Goal: Check status: Check status

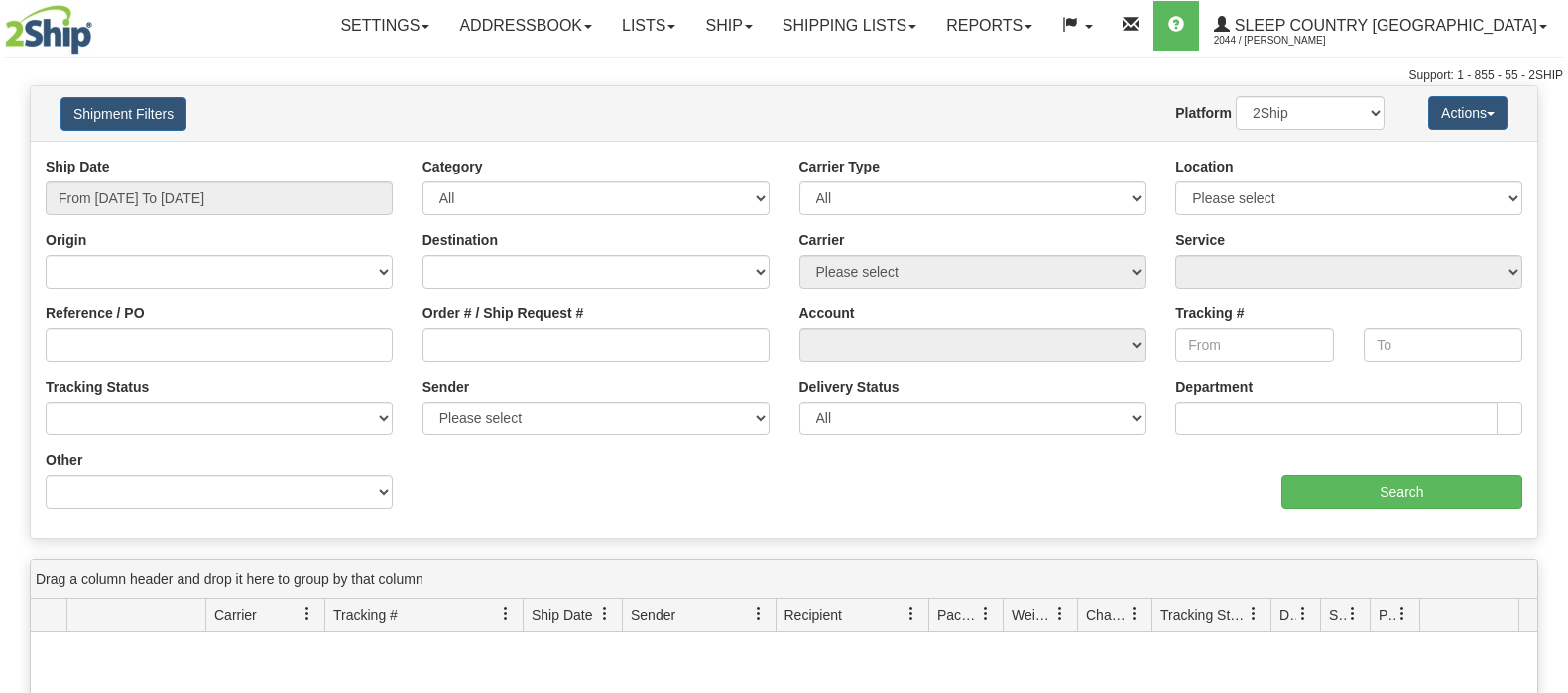
click at [166, 346] on input "Reference / PO" at bounding box center [218, 345] width 347 height 34
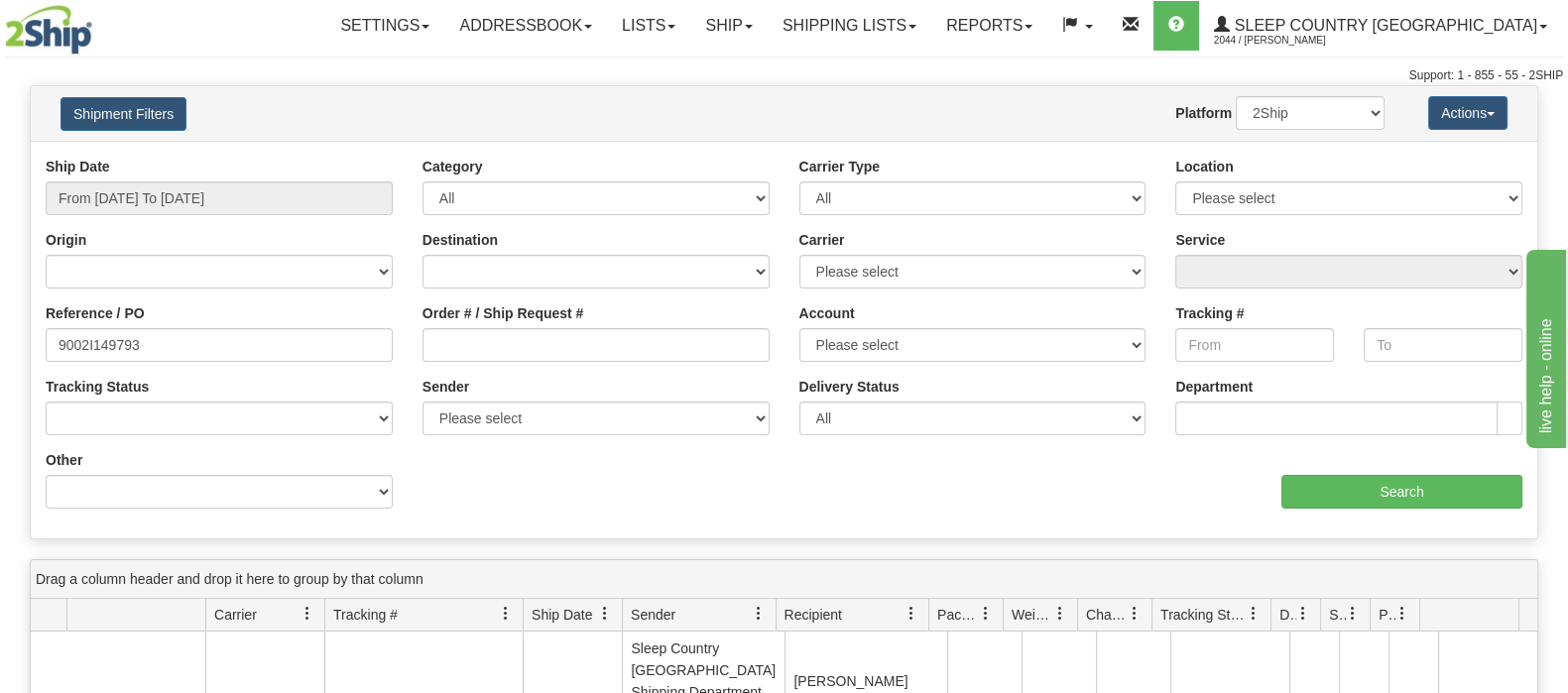
type input "9002I149793"
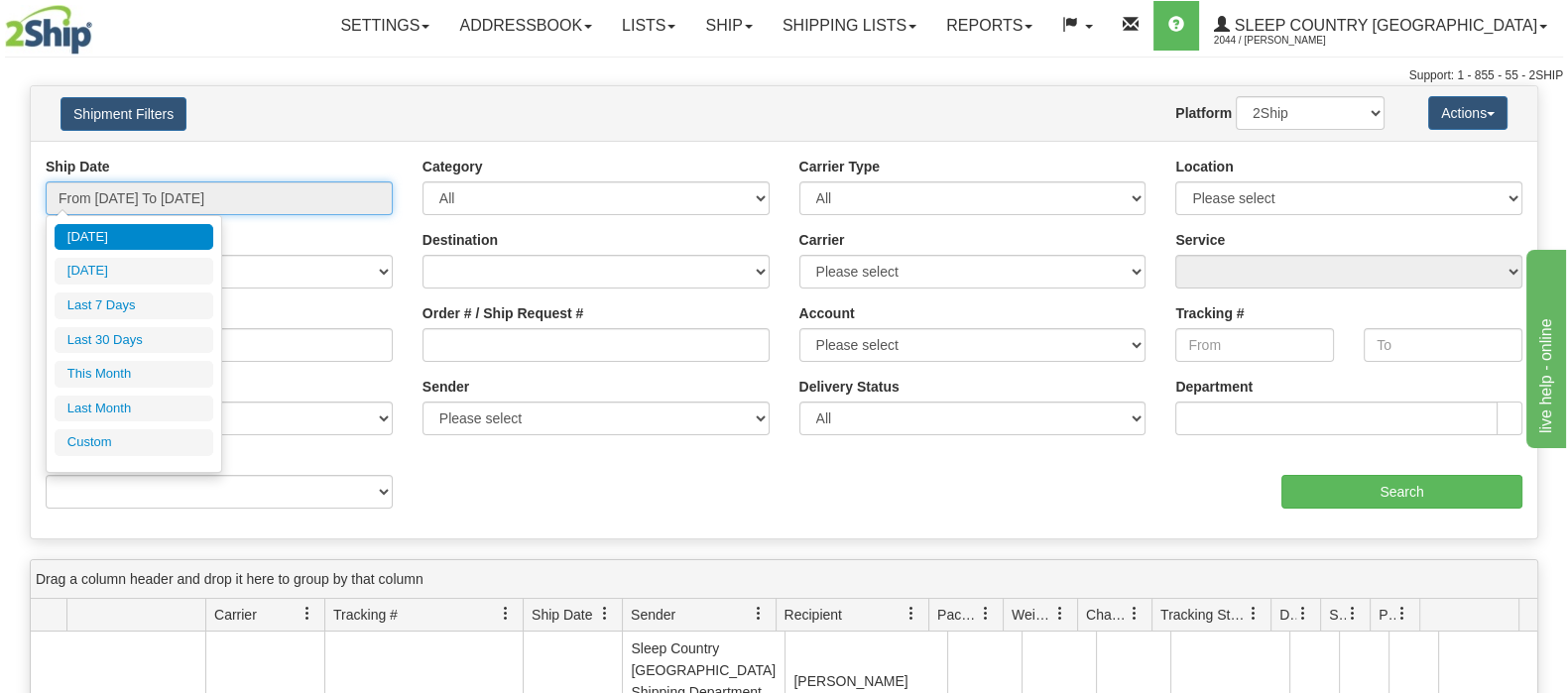
click at [182, 191] on input "From 10/08/2025 To 10/09/2025" at bounding box center [218, 199] width 347 height 34
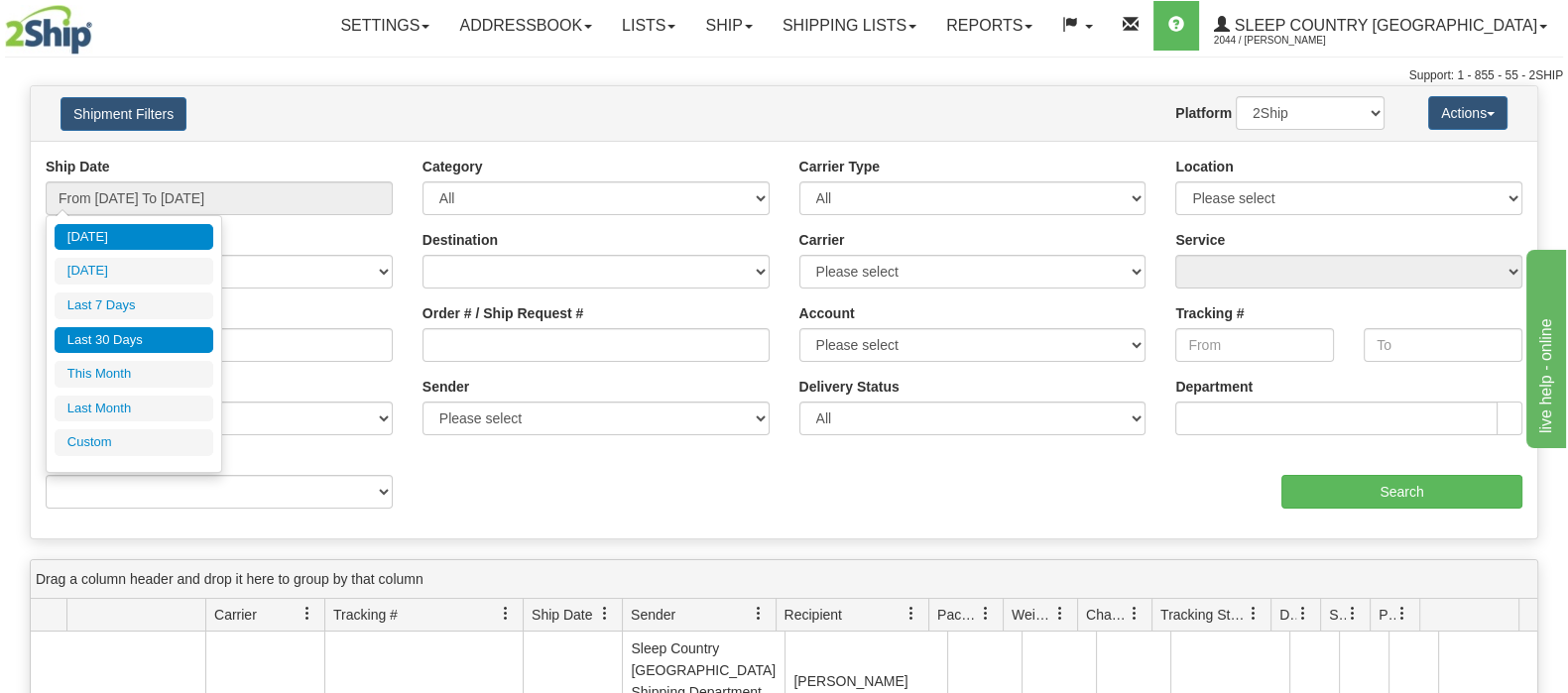
click at [107, 332] on li "Last 30 Days" at bounding box center [134, 340] width 159 height 27
type input "From 09/10/2025 To 10/09/2025"
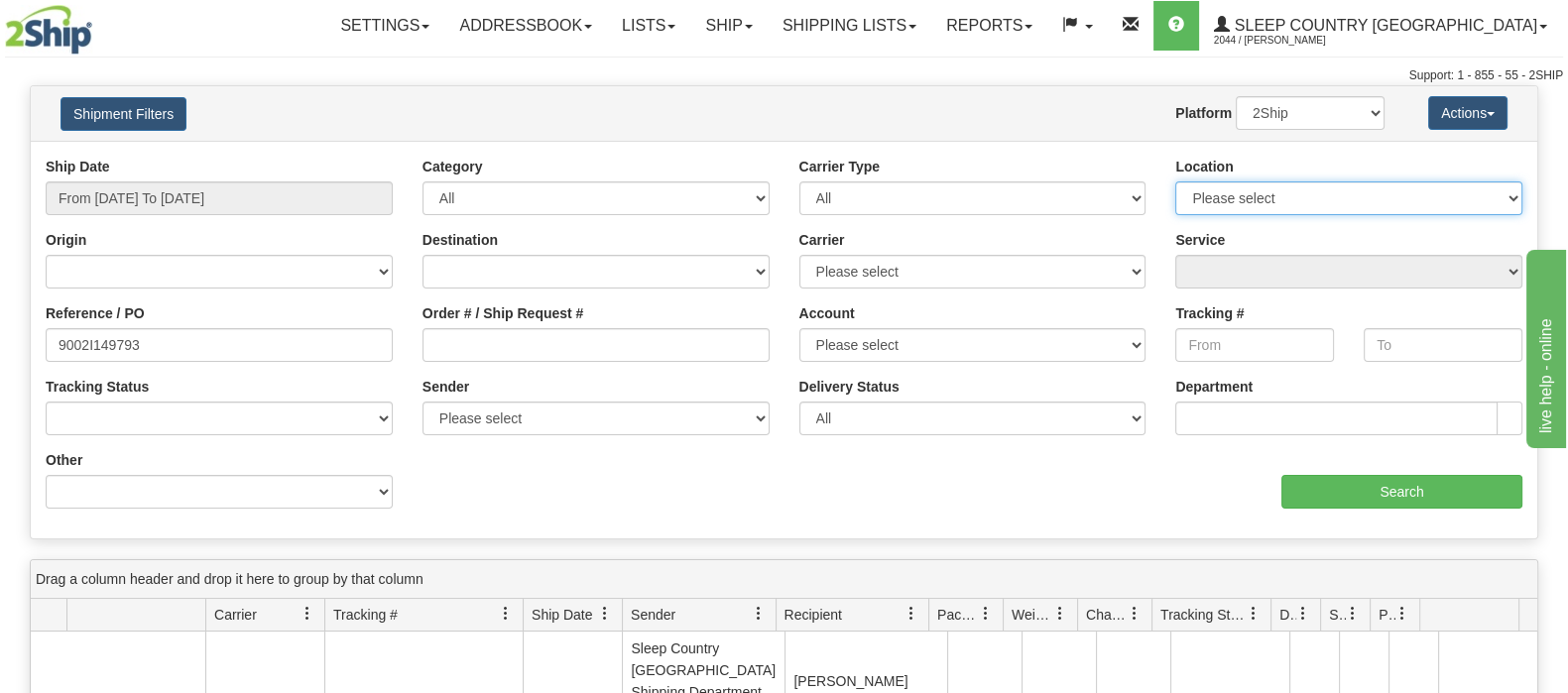
click at [1453, 196] on select "Please select Old Toronto DC 921 922 93 94 97 390 915 916 98 902 95 96 90 91 92…" at bounding box center [1348, 199] width 347 height 34
select select "6710"
click at [1175, 182] on select "Please select Old Toronto DC 921 922 93 94 97 390 915 916 98 902 95 96 90 91 92…" at bounding box center [1348, 199] width 347 height 34
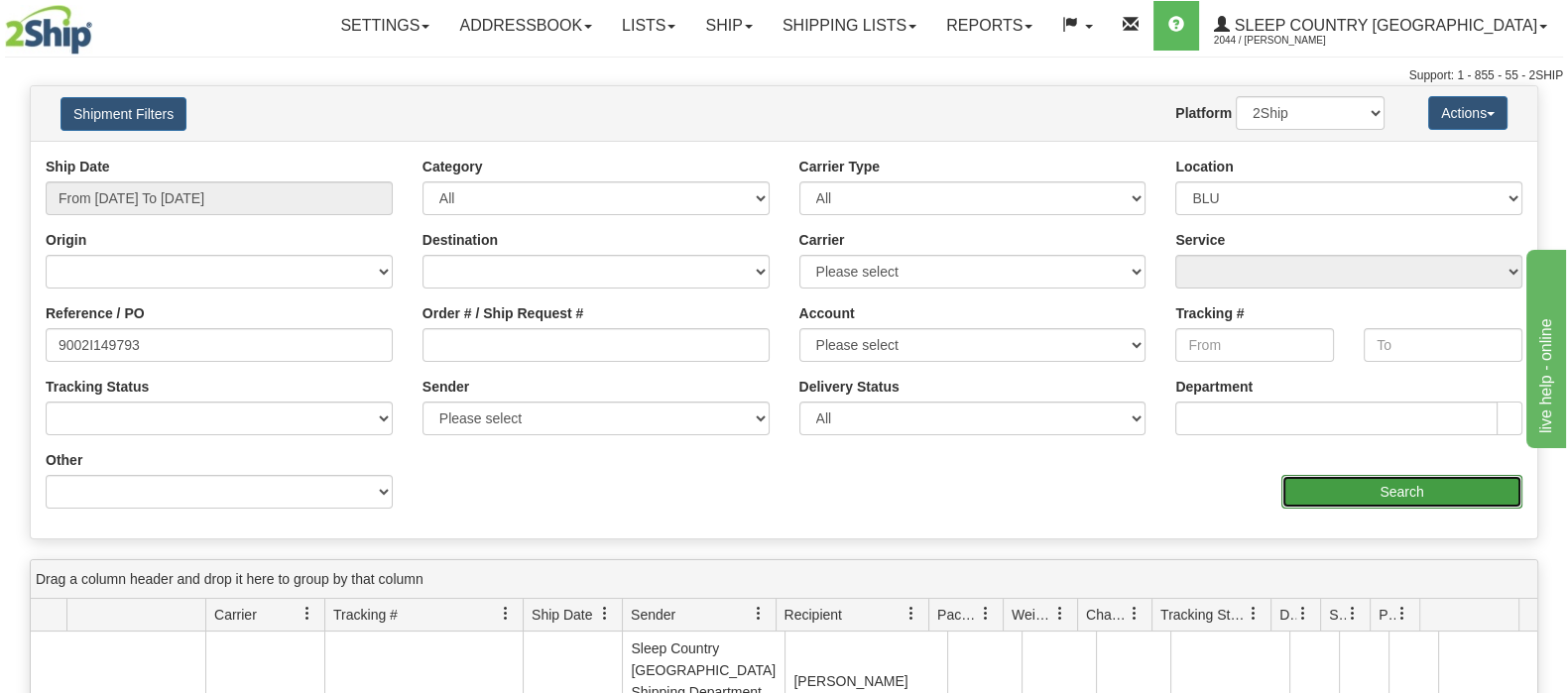
click at [1342, 486] on input "Search" at bounding box center [1401, 491] width 241 height 34
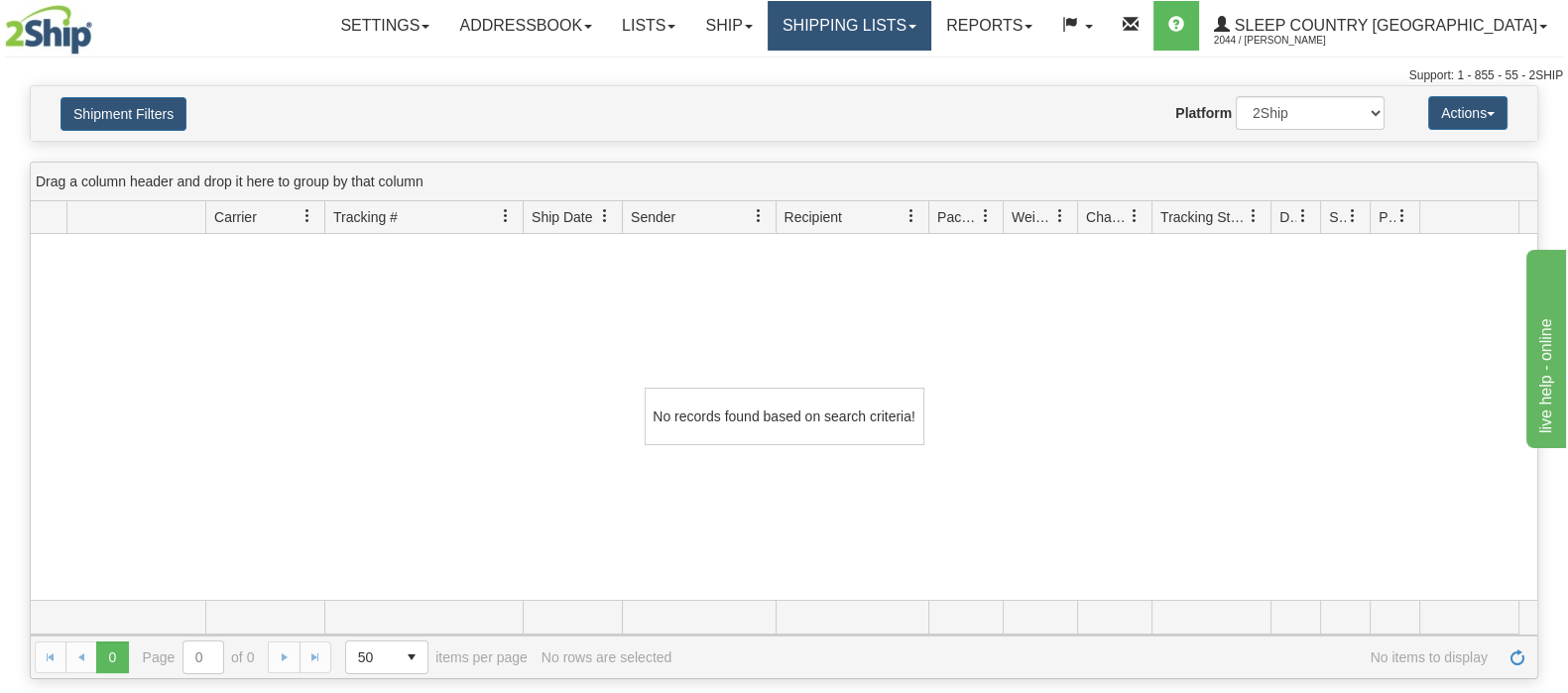
click at [918, 20] on link "Shipping lists" at bounding box center [849, 26] width 164 height 50
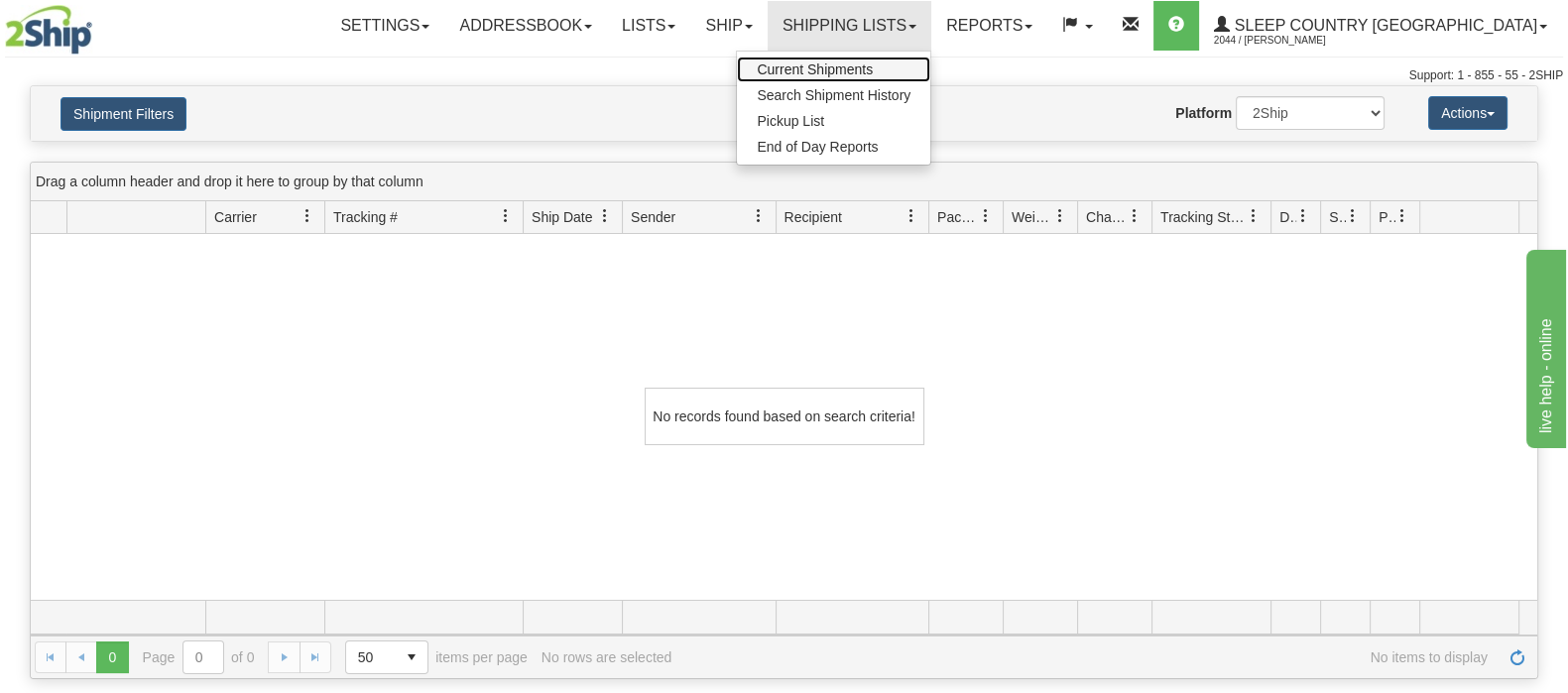
click at [873, 64] on span "Current Shipments" at bounding box center [814, 69] width 116 height 16
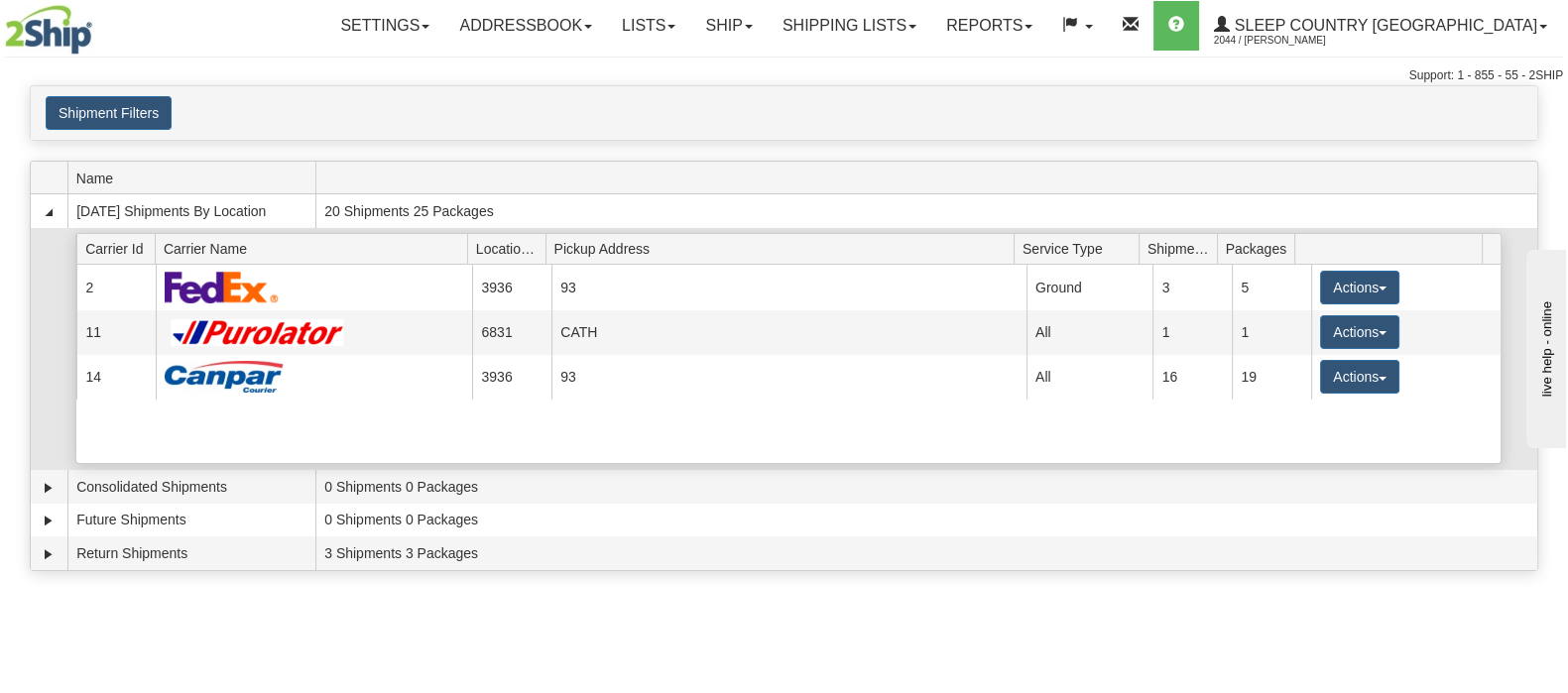
click at [235, 23] on div at bounding box center [127, 30] width 245 height 50
click at [931, 22] on link "Shipping lists" at bounding box center [849, 26] width 164 height 50
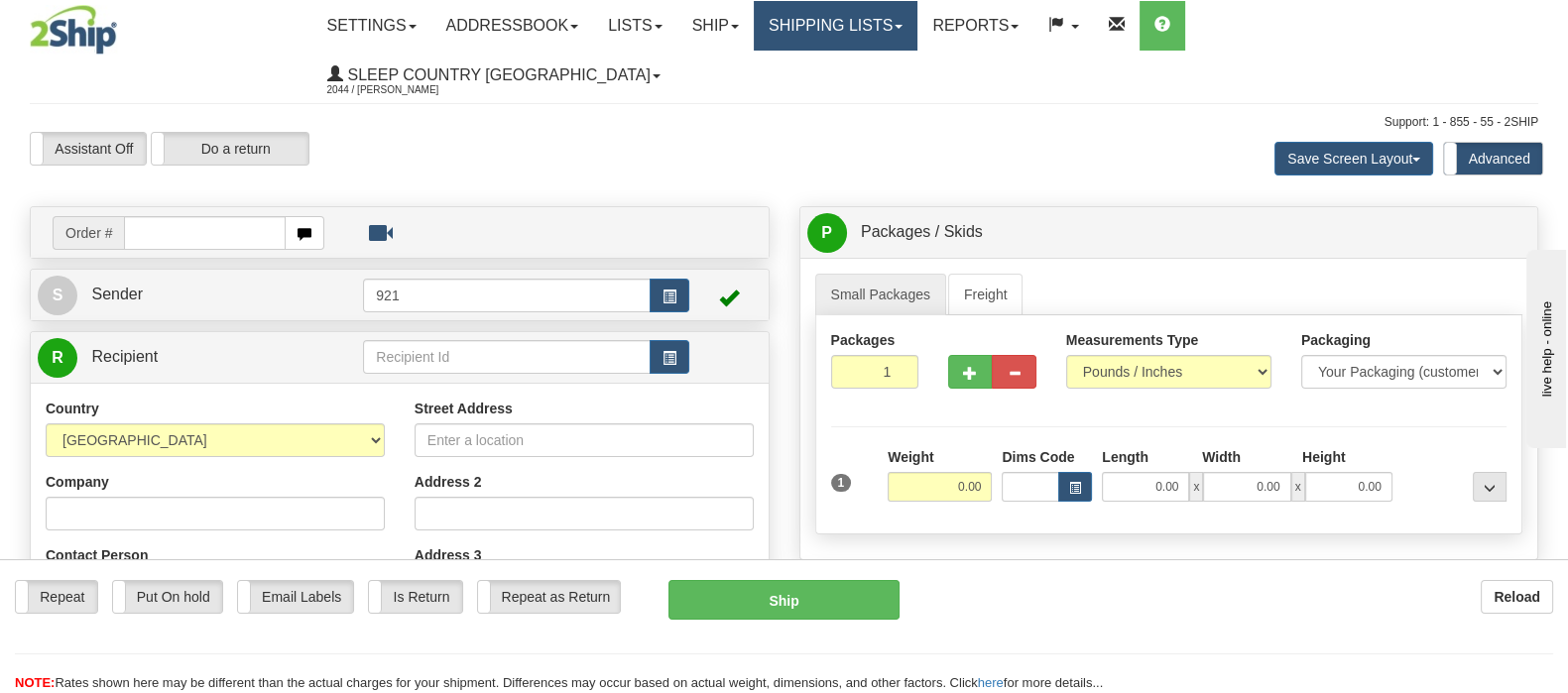
click at [918, 32] on link "Shipping lists" at bounding box center [835, 26] width 164 height 50
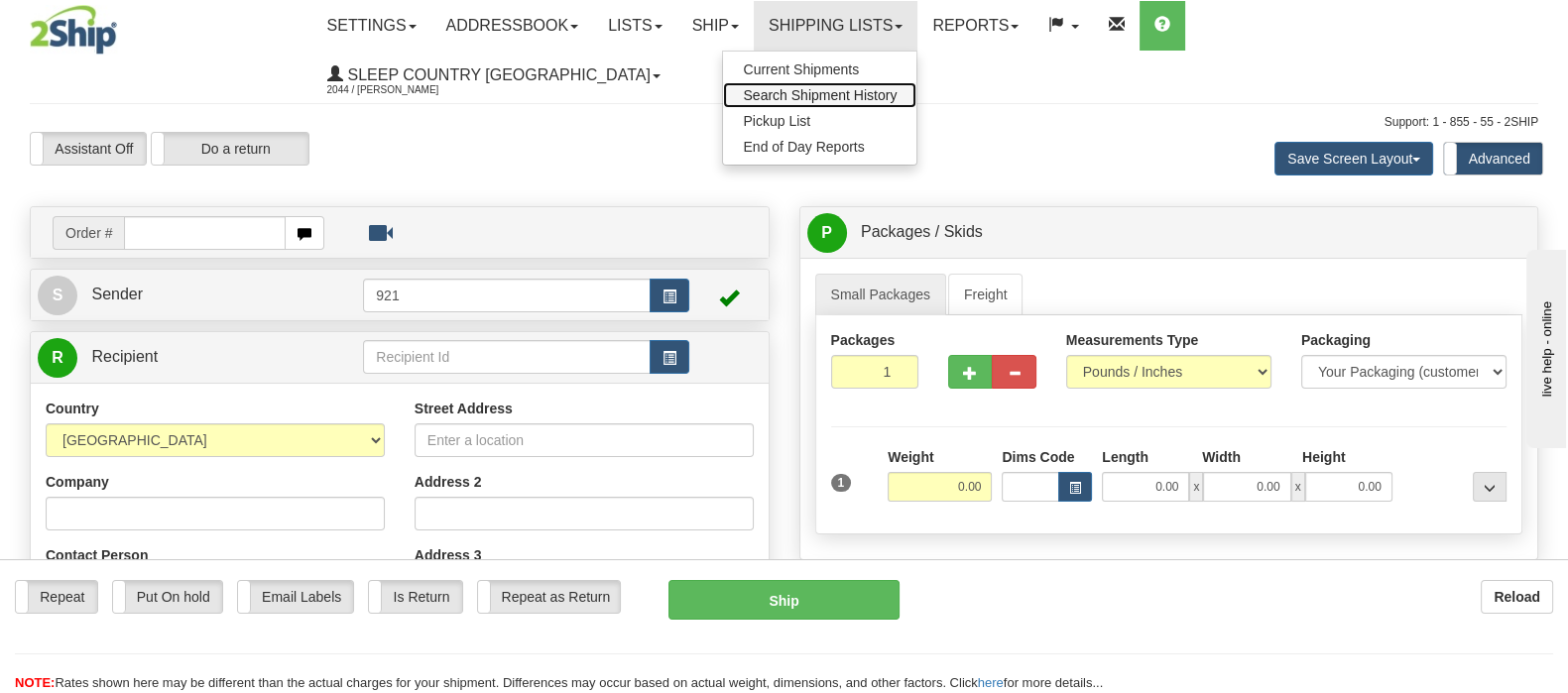
click at [897, 91] on span "Search Shipment History" at bounding box center [819, 95] width 154 height 16
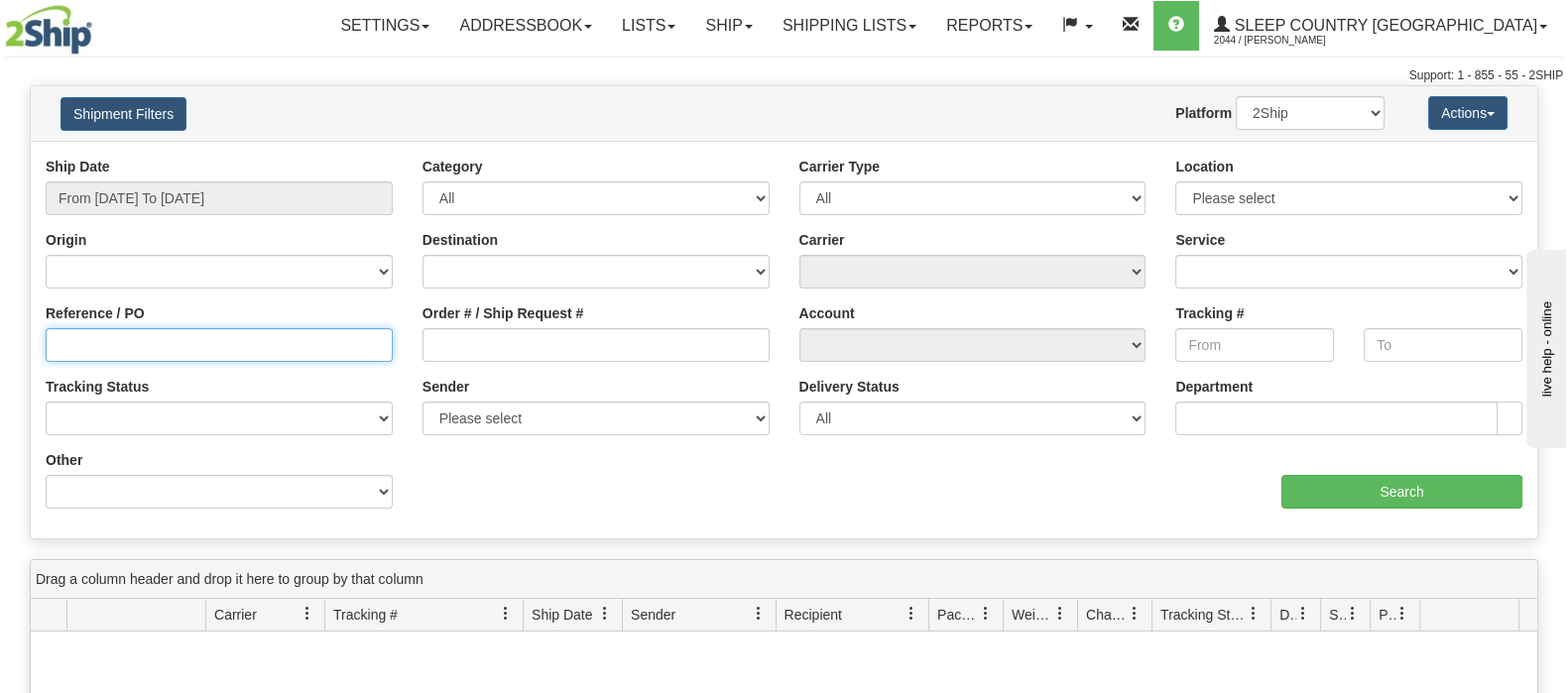
click at [120, 340] on input "Reference / PO" at bounding box center [218, 345] width 347 height 34
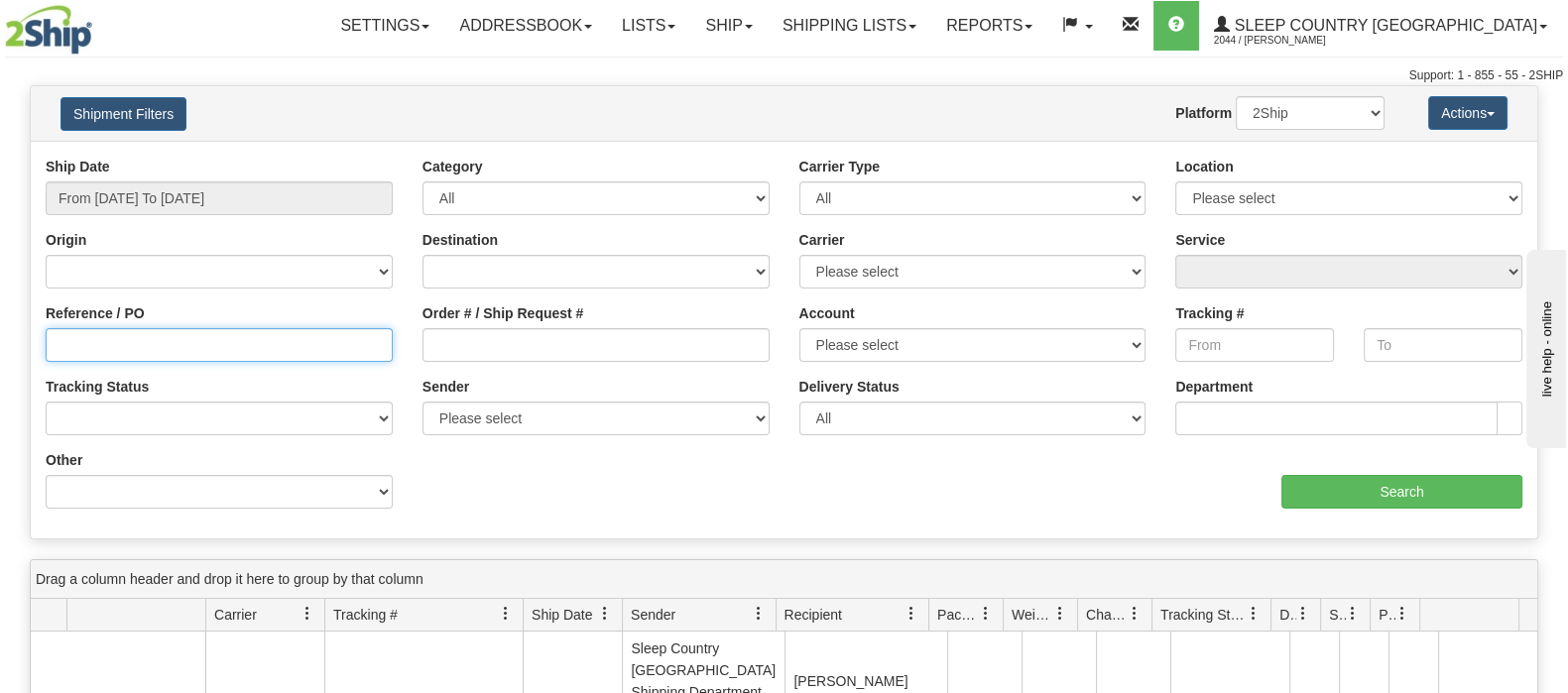
paste input "9002I134189"
type input "9002I134189"
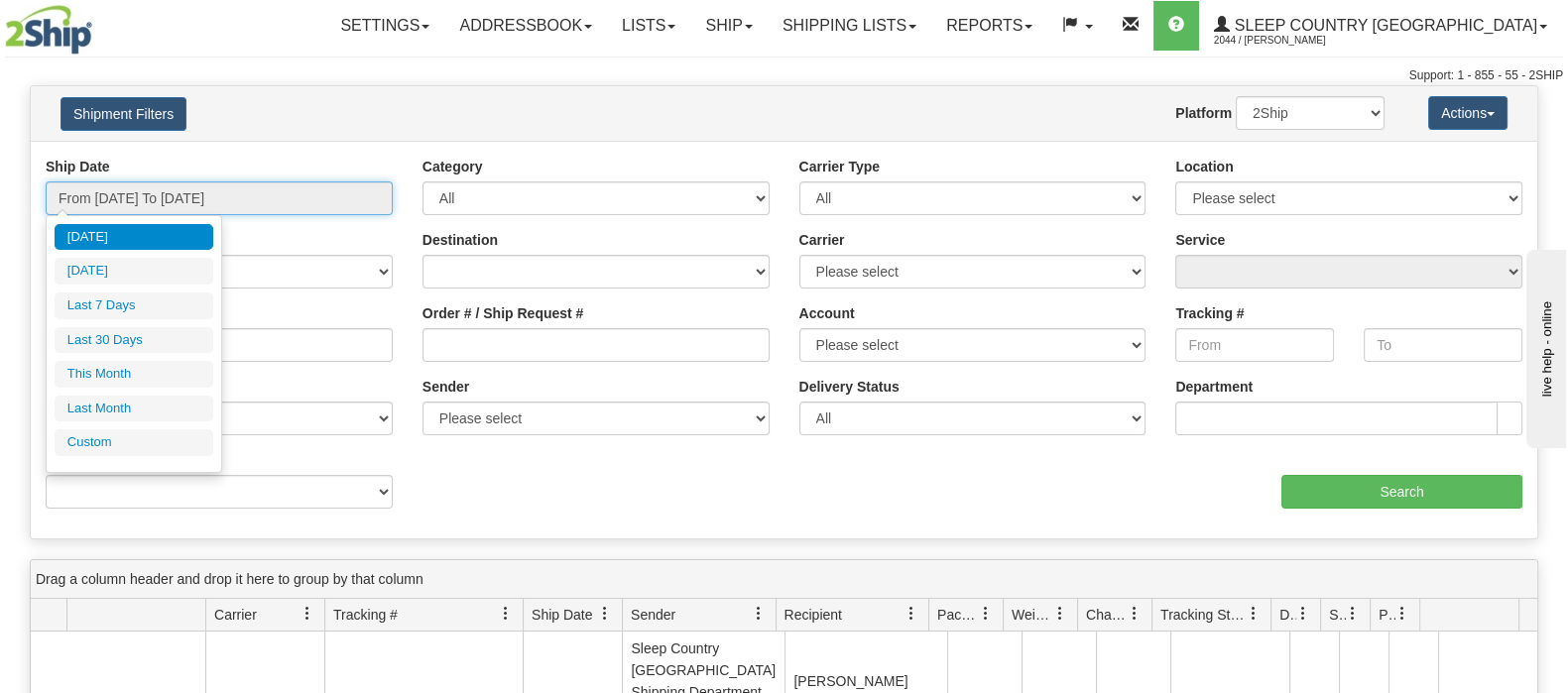
click at [204, 185] on input "From 10/08/2025 To 10/09/2025" at bounding box center [218, 199] width 347 height 34
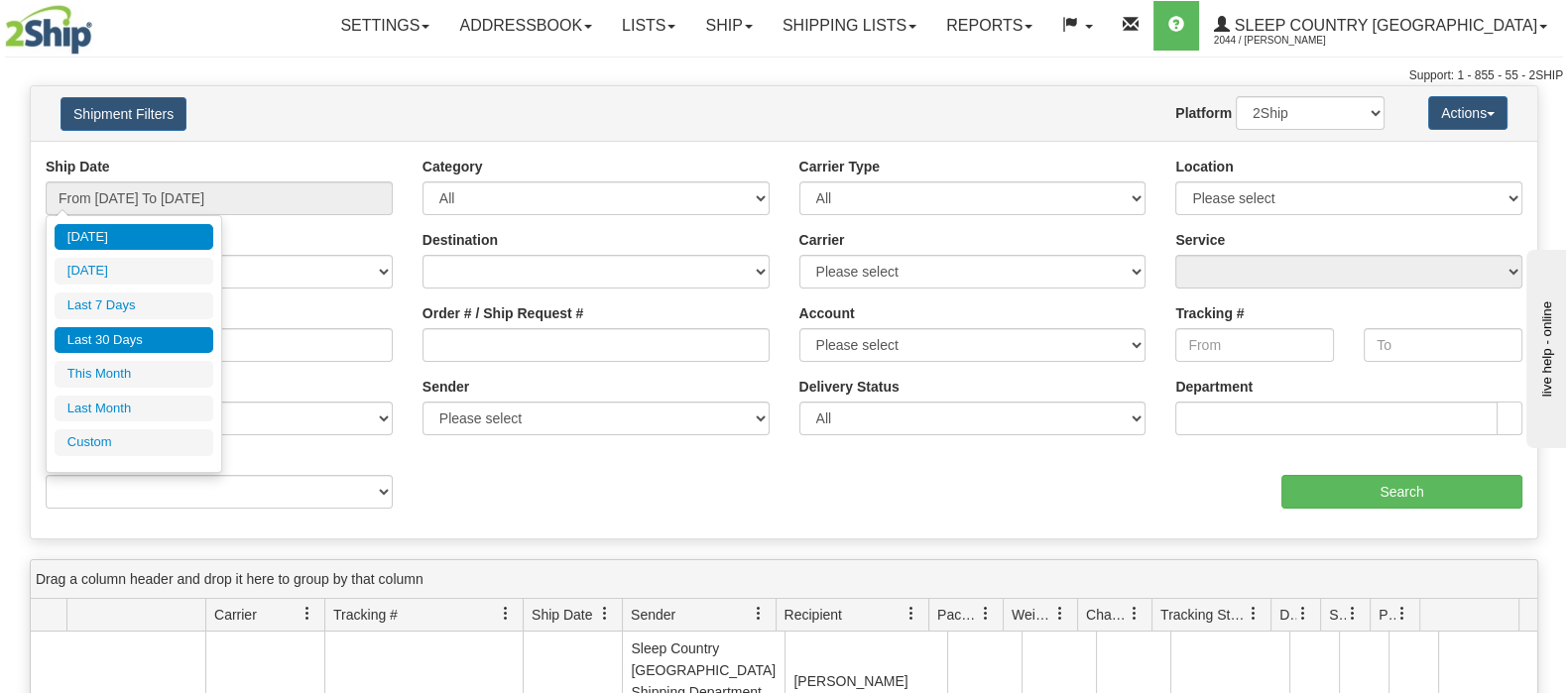
click at [124, 331] on li "Last 30 Days" at bounding box center [134, 340] width 159 height 27
type input "From 09/10/2025 To 10/09/2025"
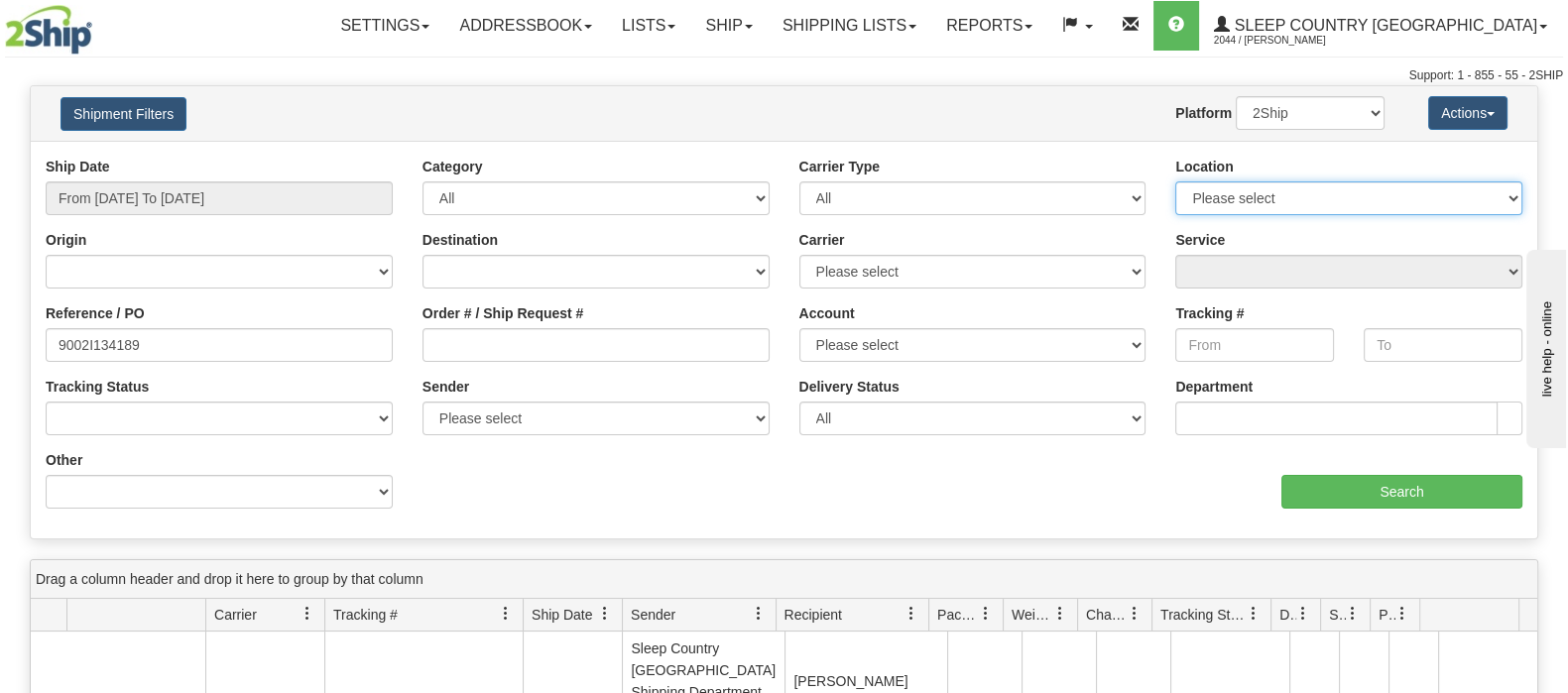
click at [1413, 201] on select "Please select Old Toronto DC 921 922 93 94 97 390 915 916 98 902 95 96 90 91 92…" at bounding box center [1348, 199] width 347 height 34
select select "6657"
click at [1175, 182] on select "Please select Old Toronto DC 921 922 93 94 97 390 915 916 98 902 95 96 90 91 92…" at bounding box center [1348, 199] width 347 height 34
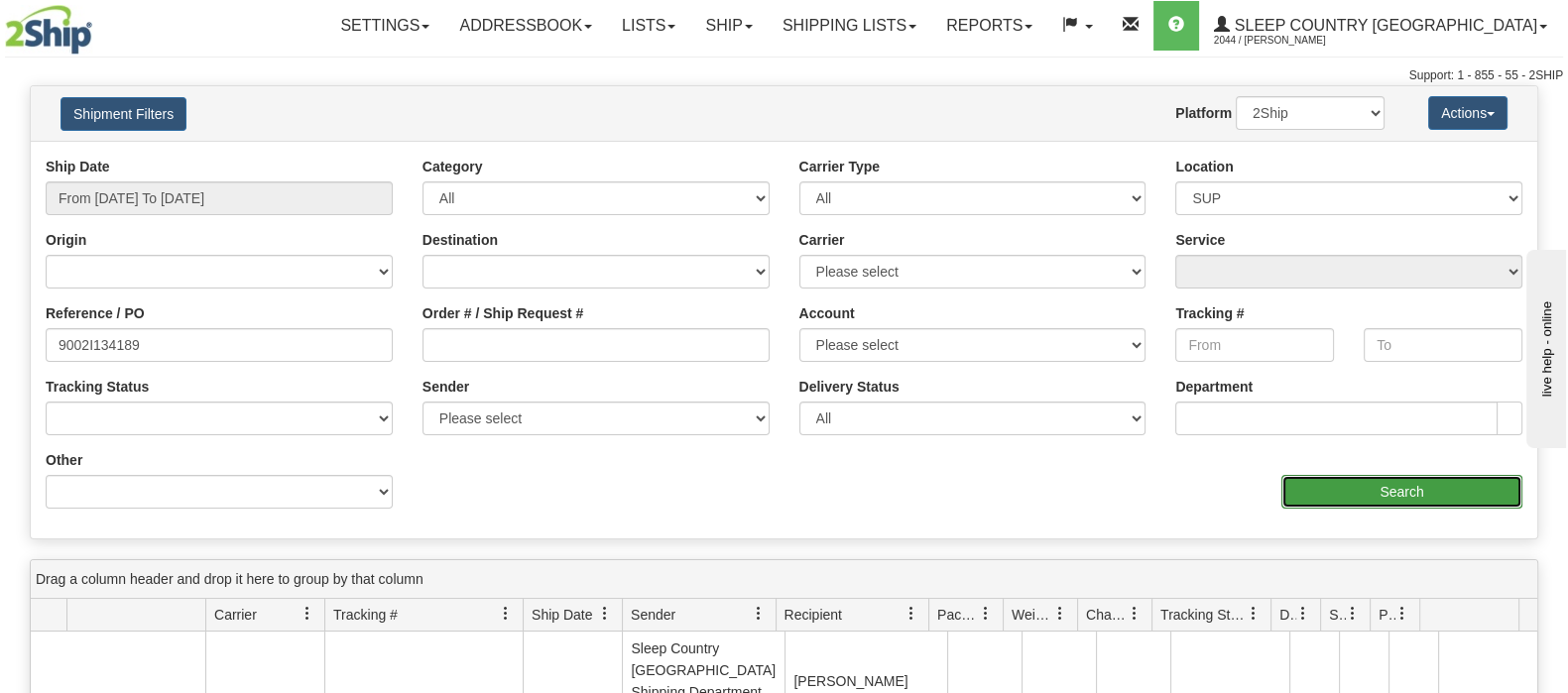
click at [1337, 489] on input "Search" at bounding box center [1401, 491] width 241 height 34
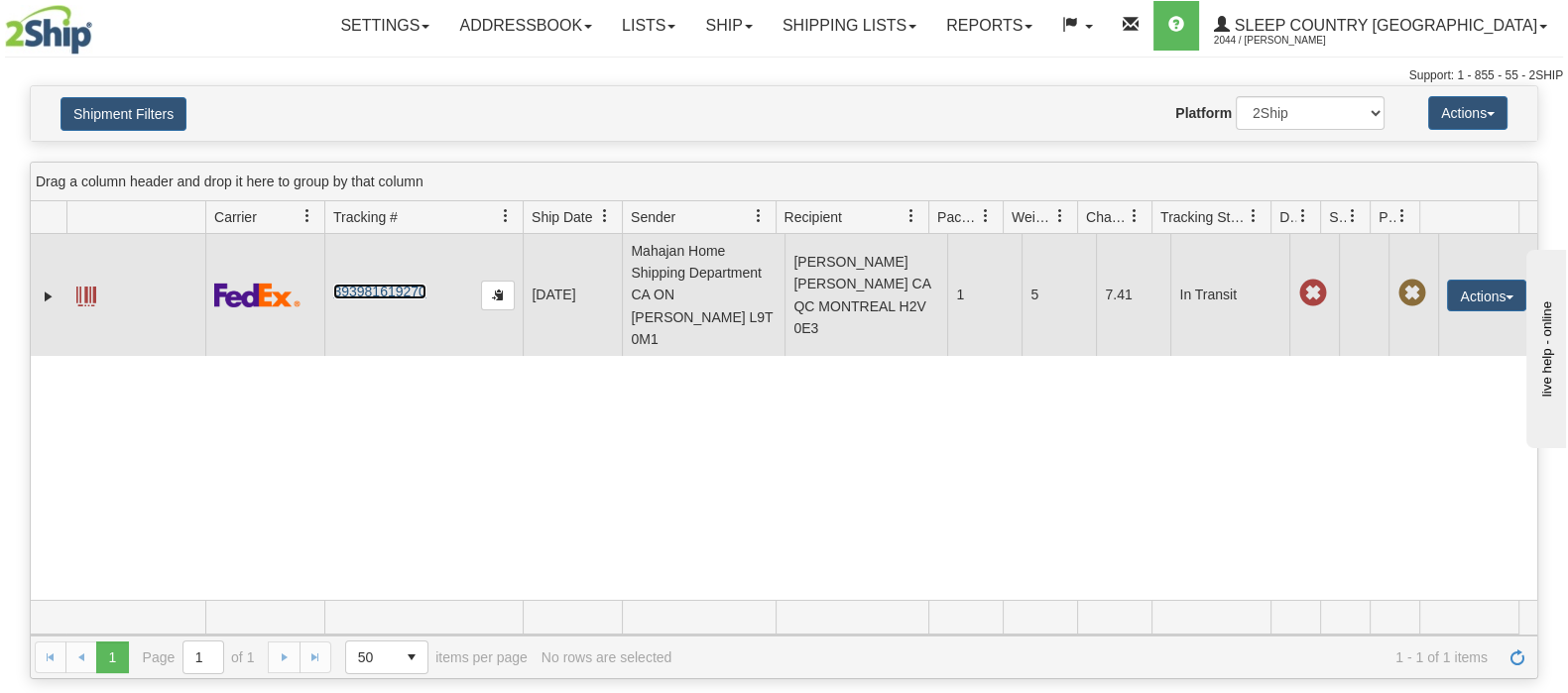
click at [369, 300] on link "393981619270" at bounding box center [378, 292] width 92 height 16
